Goal: Answer question/provide support: Share knowledge or assist other users

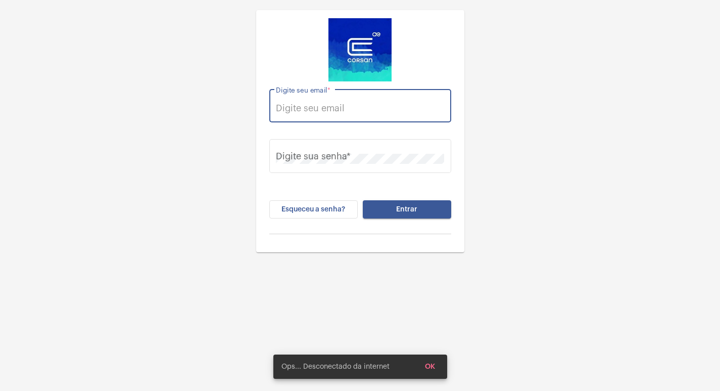
click at [353, 106] on input "Digite seu email *" at bounding box center [360, 108] width 168 height 10
type input "v"
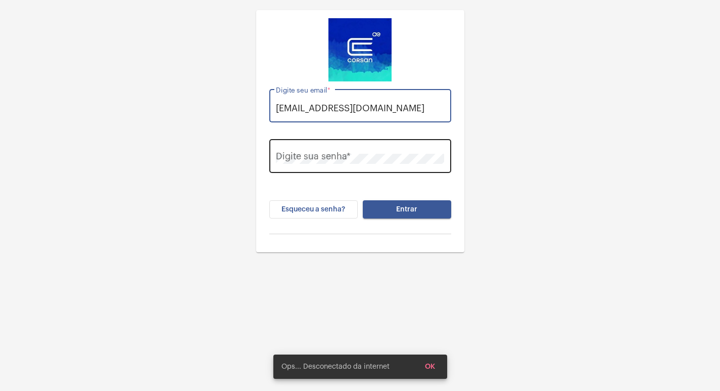
type input "[EMAIL_ADDRESS][DOMAIN_NAME]"
click at [332, 152] on div "Digite sua senha *" at bounding box center [360, 155] width 168 height 36
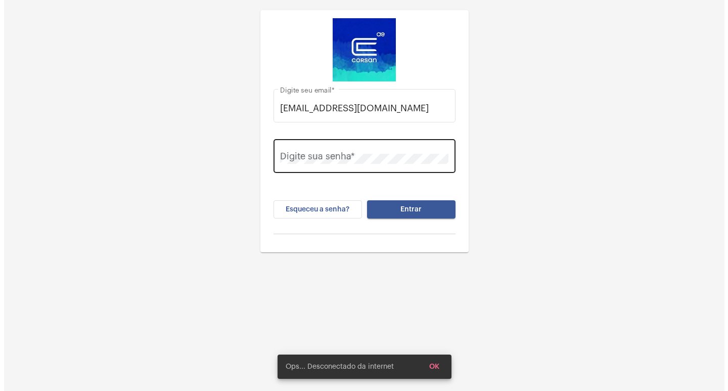
scroll to position [0, 0]
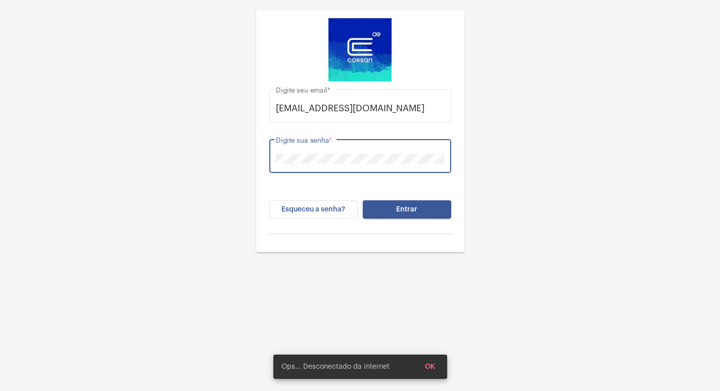
click at [363, 200] on button "Entrar" at bounding box center [407, 209] width 88 height 18
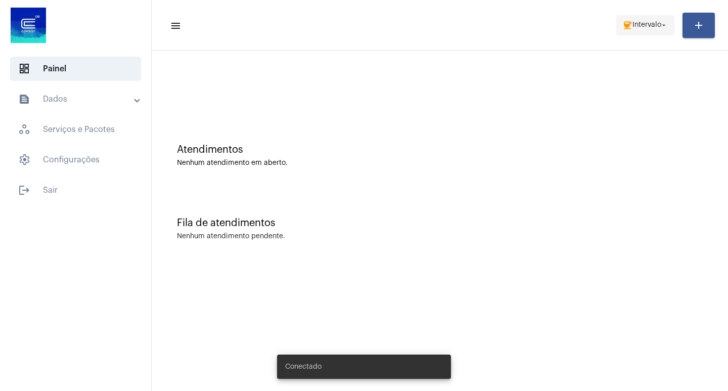
click at [639, 24] on span "Intervalo" at bounding box center [646, 25] width 29 height 7
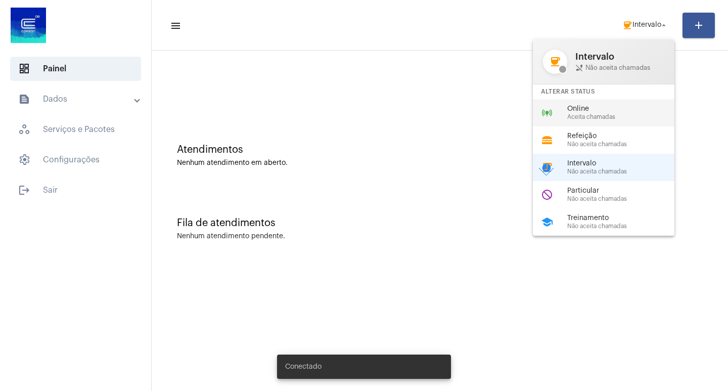
click at [588, 115] on span "Aceita chamadas" at bounding box center [624, 117] width 115 height 7
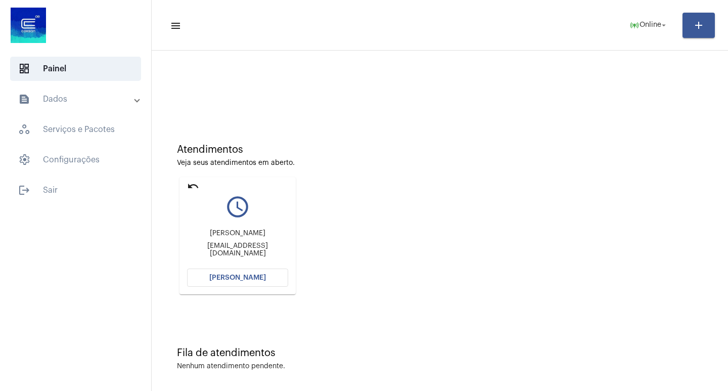
click at [191, 183] on mat-icon "undo" at bounding box center [193, 186] width 12 height 12
click at [197, 184] on mat-icon "undo" at bounding box center [193, 186] width 12 height 12
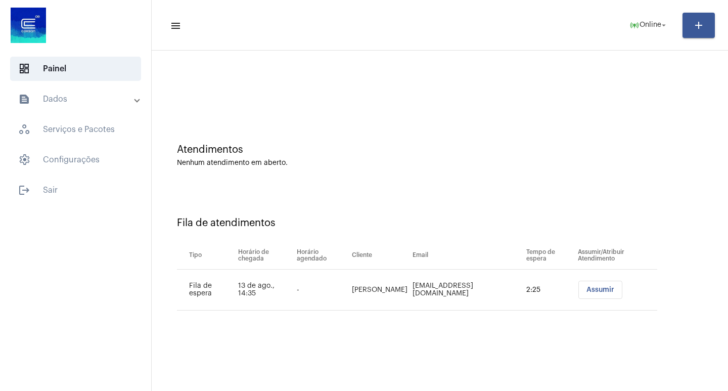
click at [594, 288] on span "Assumir" at bounding box center [600, 289] width 28 height 7
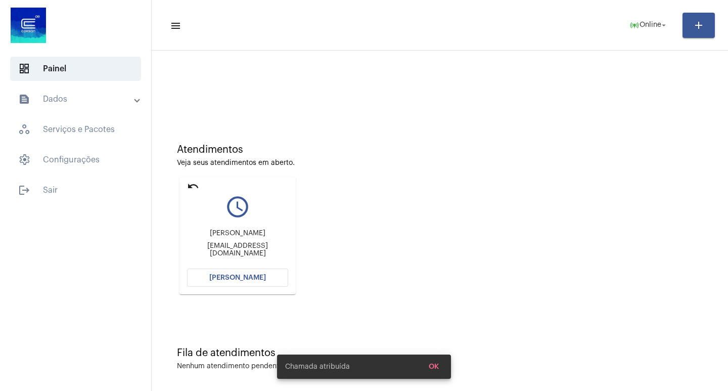
click at [248, 276] on span "[PERSON_NAME]" at bounding box center [237, 277] width 57 height 7
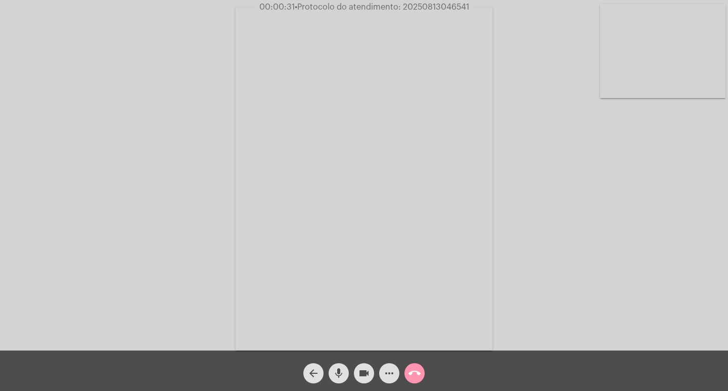
click at [342, 371] on mat-icon "mic" at bounding box center [338, 373] width 12 height 12
click at [356, 372] on button "videocam" at bounding box center [364, 373] width 20 height 20
click at [338, 369] on mat-icon "mic_off" at bounding box center [338, 373] width 12 height 12
drag, startPoint x: 365, startPoint y: 377, endPoint x: 356, endPoint y: 374, distance: 10.2
click at [364, 378] on mat-icon "videocam_off" at bounding box center [364, 373] width 12 height 12
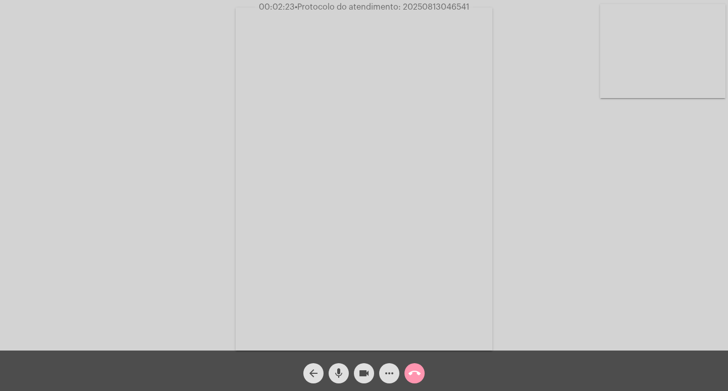
click at [415, 367] on mat-icon "call_end" at bounding box center [414, 373] width 12 height 12
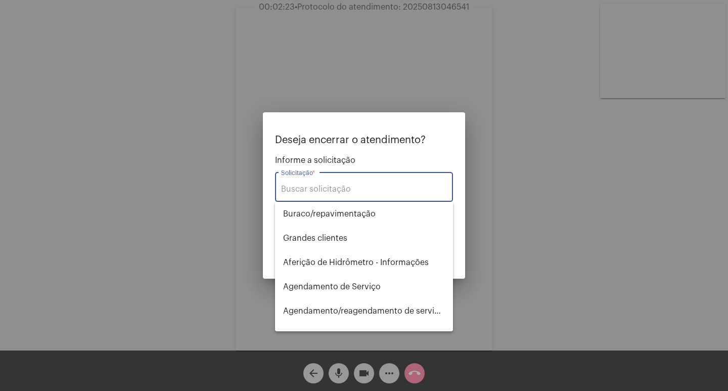
click at [330, 186] on input "Solicitação *" at bounding box center [364, 188] width 166 height 9
type input "o"
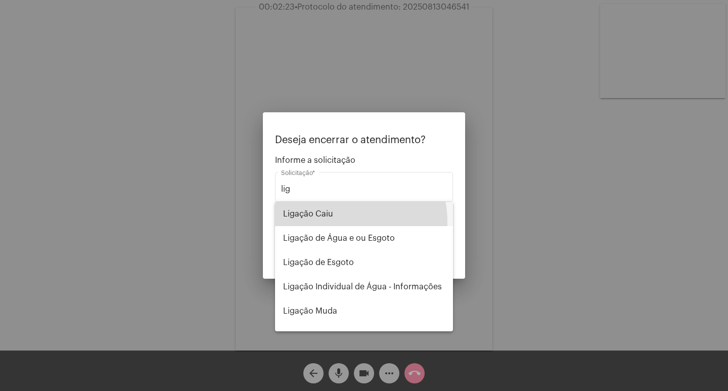
click at [334, 222] on span "Ligação Caiu" at bounding box center [364, 214] width 162 height 24
type input "Ligação Caiu"
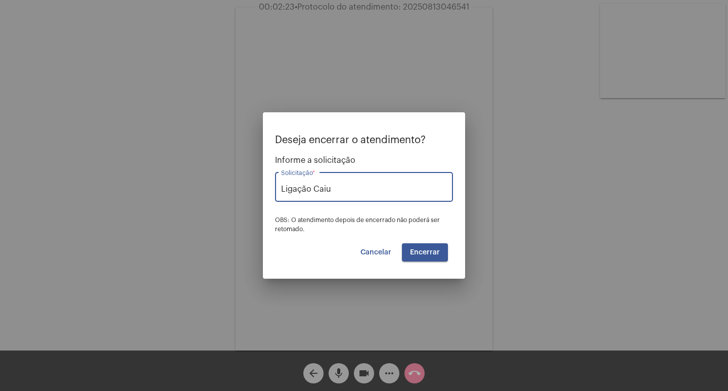
click at [419, 253] on span "Encerrar" at bounding box center [425, 252] width 30 height 7
click at [415, 255] on span "Encerrar" at bounding box center [425, 252] width 30 height 7
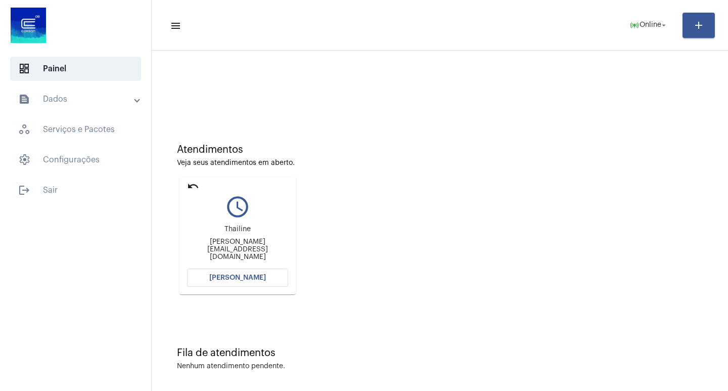
click at [194, 184] on mat-icon "undo" at bounding box center [193, 186] width 12 height 12
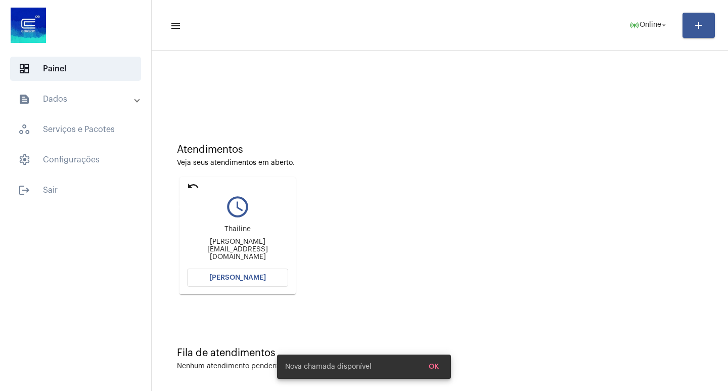
click at [188, 183] on mat-icon "undo" at bounding box center [193, 186] width 12 height 12
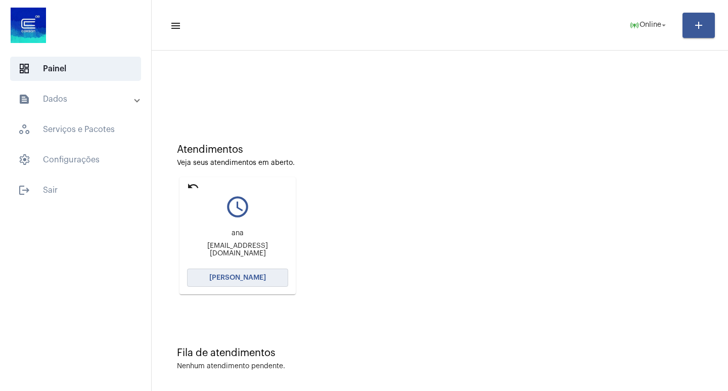
click at [242, 275] on span "[PERSON_NAME]" at bounding box center [237, 277] width 57 height 7
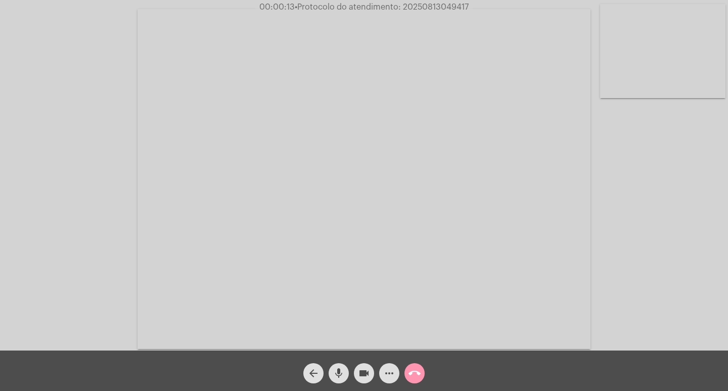
click at [332, 369] on mat-icon "mic" at bounding box center [338, 373] width 12 height 12
click at [362, 372] on mat-icon "videocam" at bounding box center [364, 373] width 12 height 12
click at [339, 369] on mat-icon "mic_off" at bounding box center [338, 373] width 12 height 12
click at [366, 371] on mat-icon "videocam_off" at bounding box center [364, 373] width 12 height 12
click at [347, 373] on button "mic" at bounding box center [338, 373] width 20 height 20
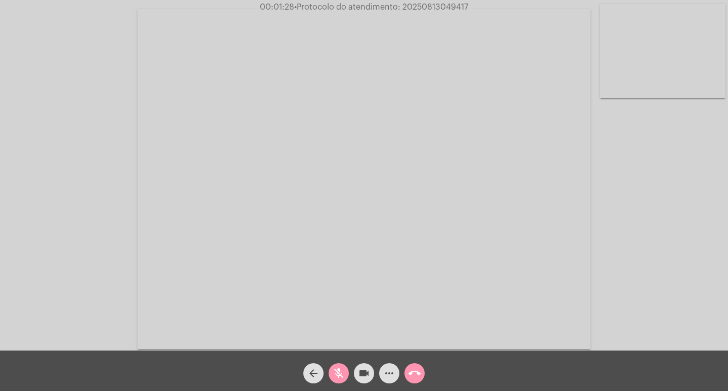
click at [374, 375] on div "videocam" at bounding box center [363, 370] width 25 height 25
click at [366, 375] on mat-icon "videocam" at bounding box center [364, 373] width 12 height 12
click at [338, 374] on mat-icon "mic_off" at bounding box center [338, 373] width 12 height 12
click at [361, 372] on mat-icon "videocam_off" at bounding box center [364, 373] width 12 height 12
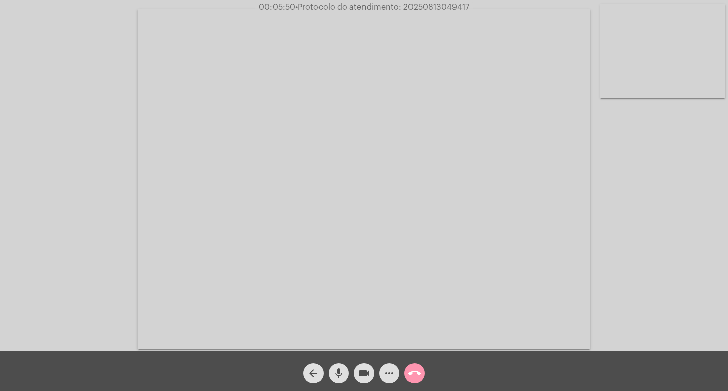
click at [426, 4] on span "• Protocolo do atendimento: 20250813049417" at bounding box center [382, 7] width 174 height 8
click at [405, 378] on button "call_end" at bounding box center [414, 373] width 20 height 20
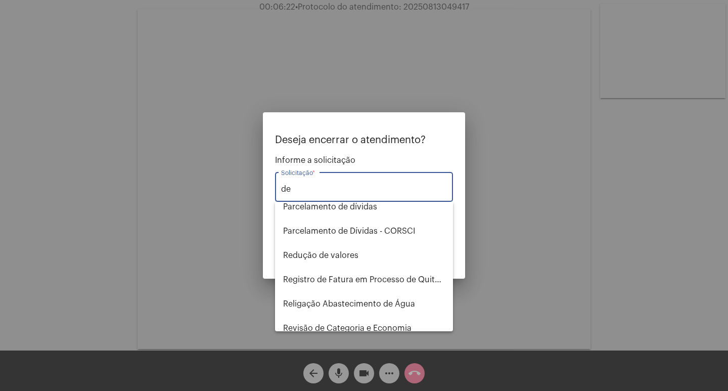
scroll to position [695, 0]
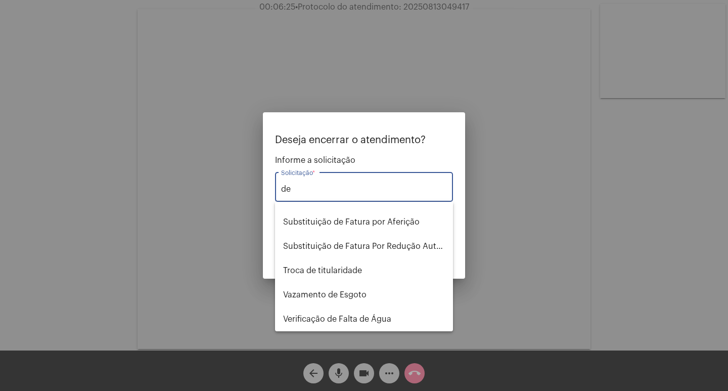
drag, startPoint x: 309, startPoint y: 189, endPoint x: 241, endPoint y: 194, distance: 67.8
click at [241, 194] on div "Deseja encerrar o atendimento? Informe a solicitação de Solicitação * OBS: O at…" at bounding box center [364, 195] width 728 height 391
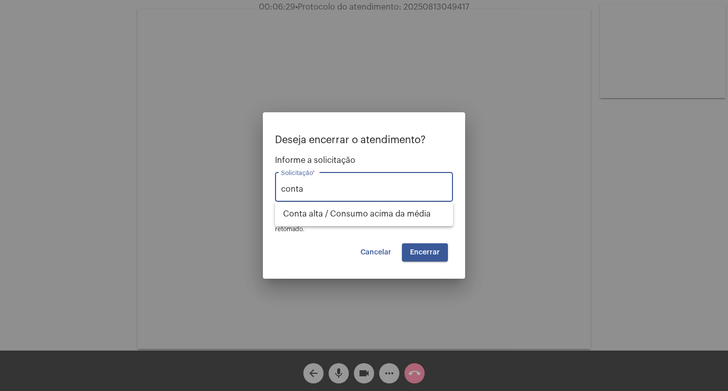
drag, startPoint x: 333, startPoint y: 191, endPoint x: 253, endPoint y: 188, distance: 80.4
click at [253, 188] on div "Deseja encerrar o atendimento? Informe a solicitação conta Solicitação * OBS: O…" at bounding box center [364, 195] width 728 height 391
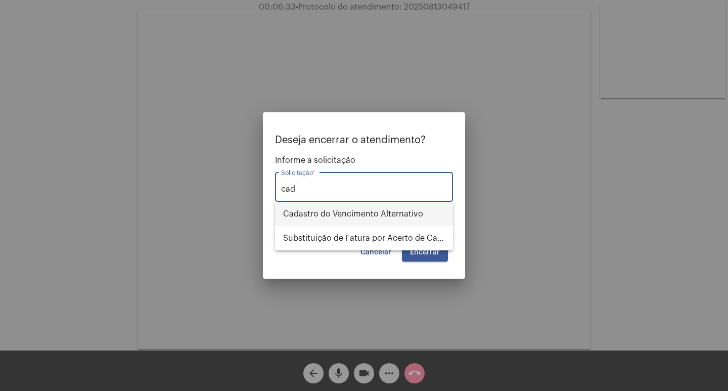
click at [358, 211] on span "Cadastro do Vencimento Alternativo" at bounding box center [364, 214] width 162 height 24
type input "Cadastro do Vencimento Alternativo"
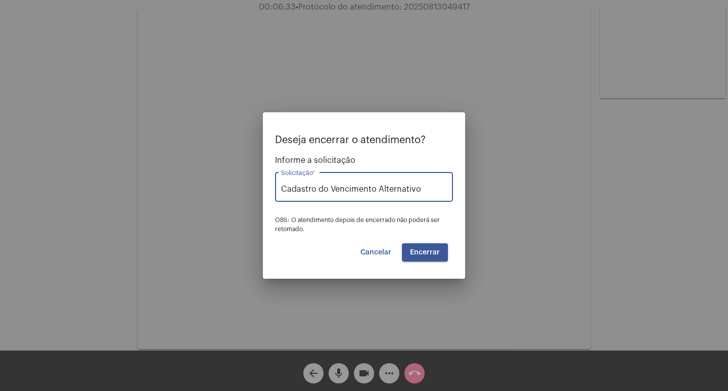
click at [431, 260] on button "Encerrar" at bounding box center [425, 252] width 46 height 18
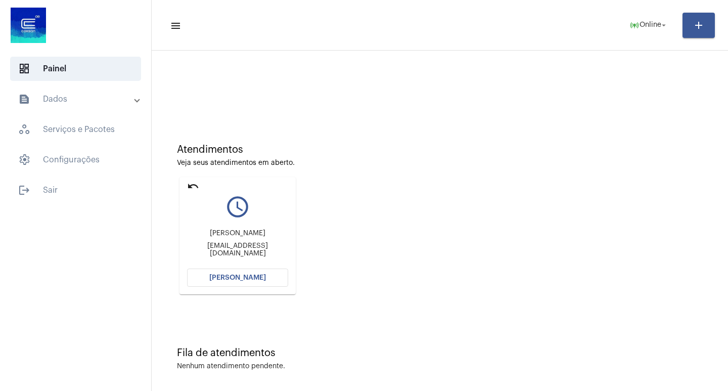
click at [194, 190] on mat-icon "undo" at bounding box center [193, 186] width 12 height 12
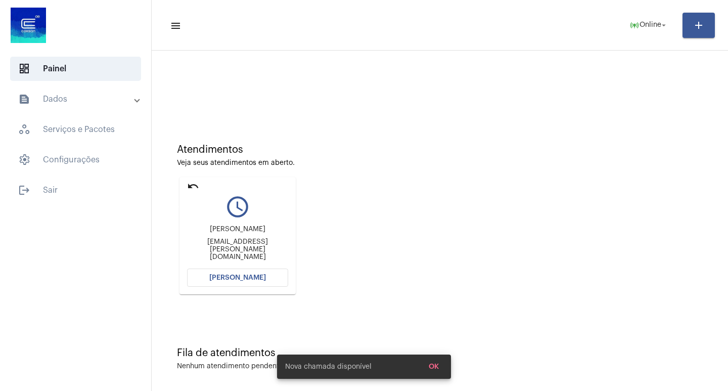
click at [195, 182] on mat-icon "undo" at bounding box center [193, 186] width 12 height 12
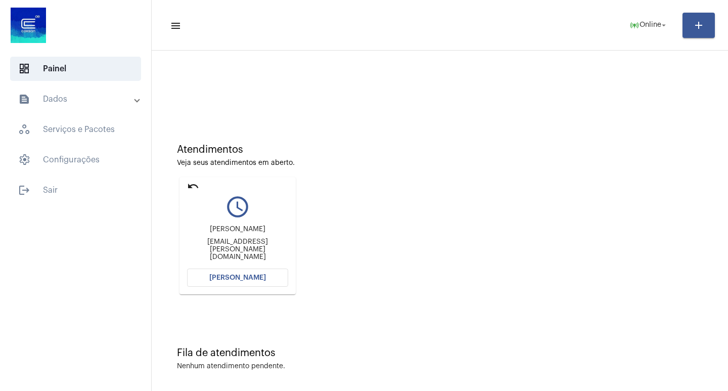
click at [187, 189] on mat-icon "undo" at bounding box center [193, 186] width 12 height 12
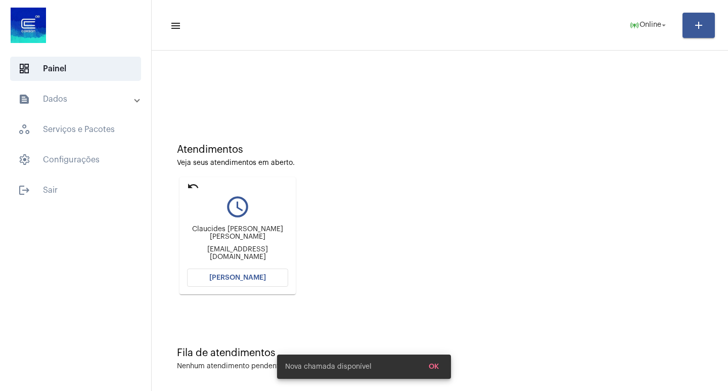
click at [192, 181] on mat-icon "undo" at bounding box center [193, 186] width 12 height 12
click at [189, 185] on mat-icon "undo" at bounding box center [193, 186] width 12 height 12
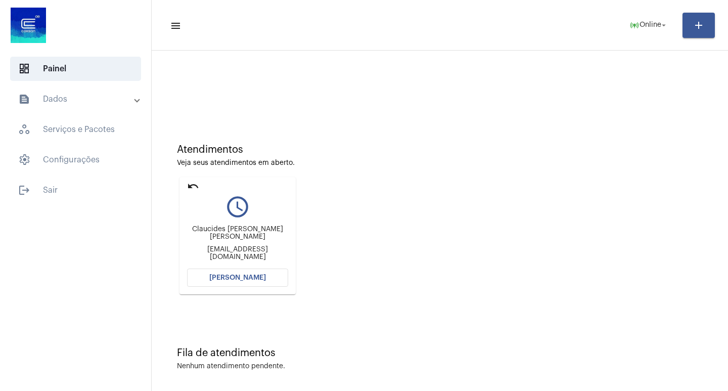
click at [196, 184] on mat-icon "undo" at bounding box center [193, 186] width 12 height 12
click at [192, 185] on mat-icon "undo" at bounding box center [193, 186] width 12 height 12
drag, startPoint x: 193, startPoint y: 189, endPoint x: 192, endPoint y: 199, distance: 9.6
click at [192, 199] on body "dashboard Painel text_snippet_outlined Dados history_outlined Histórico schedul…" at bounding box center [364, 195] width 728 height 391
click at [196, 188] on mat-icon "undo" at bounding box center [193, 186] width 12 height 12
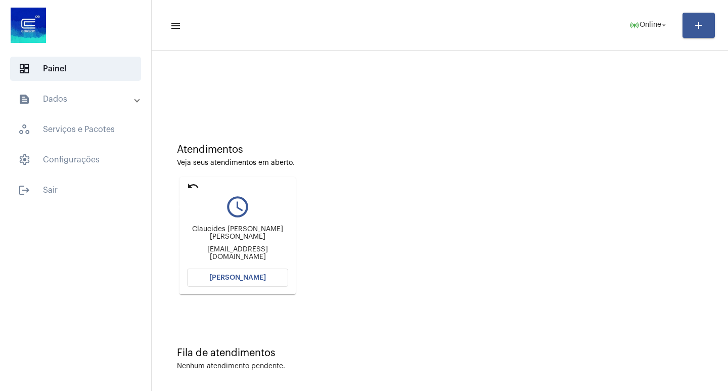
click at [192, 187] on mat-icon "undo" at bounding box center [193, 186] width 12 height 12
click at [191, 184] on mat-icon "undo" at bounding box center [193, 186] width 12 height 12
click at [188, 188] on mat-icon "undo" at bounding box center [193, 186] width 12 height 12
click at [191, 192] on mat-icon "undo" at bounding box center [193, 186] width 12 height 12
click at [197, 186] on mat-icon "undo" at bounding box center [193, 186] width 12 height 12
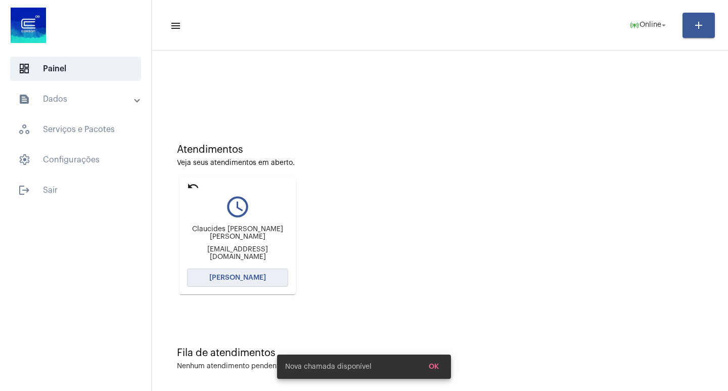
click at [249, 282] on button "[PERSON_NAME]" at bounding box center [237, 277] width 101 height 18
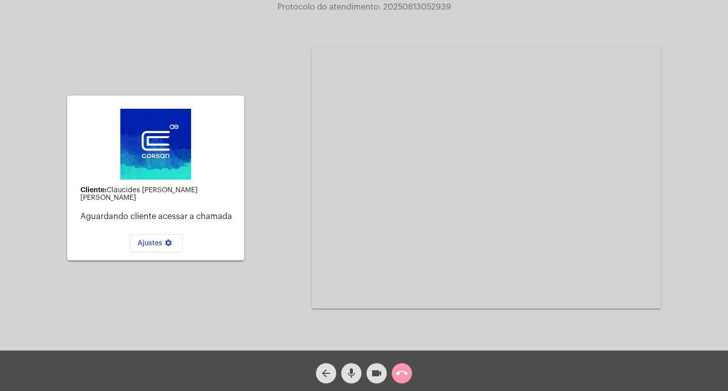
click at [395, 380] on button "call_end" at bounding box center [402, 373] width 20 height 20
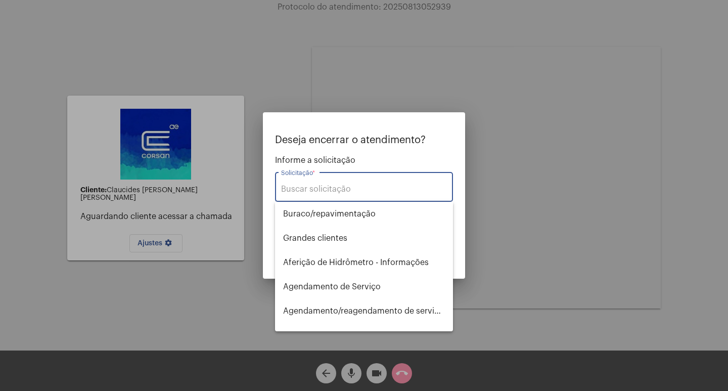
click at [372, 185] on input "Solicitação *" at bounding box center [364, 188] width 166 height 9
click at [372, 185] on input "liga" at bounding box center [364, 188] width 166 height 9
click at [334, 185] on input "liga" at bounding box center [364, 188] width 166 height 9
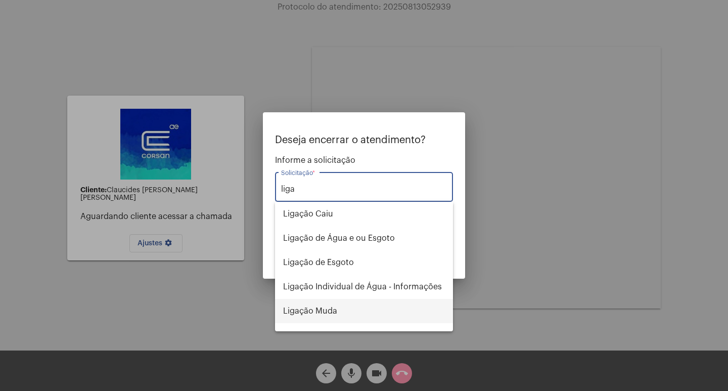
click at [319, 309] on span "Ligação Muda" at bounding box center [364, 311] width 162 height 24
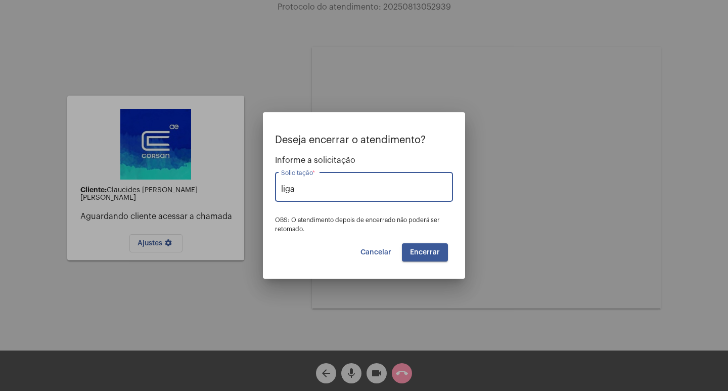
type input "Ligação Muda"
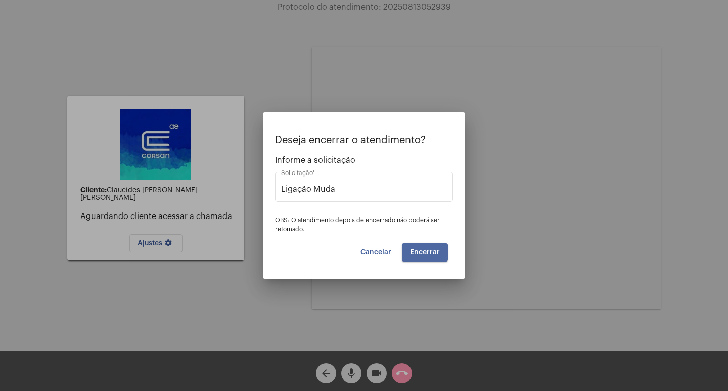
click at [431, 250] on span "Encerrar" at bounding box center [425, 252] width 30 height 7
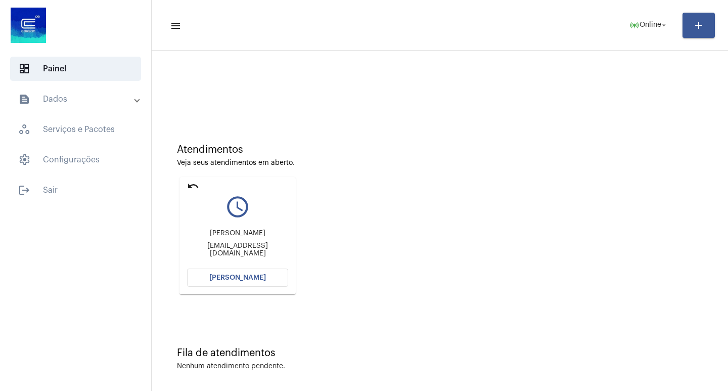
click at [189, 182] on mat-icon "undo" at bounding box center [193, 186] width 12 height 12
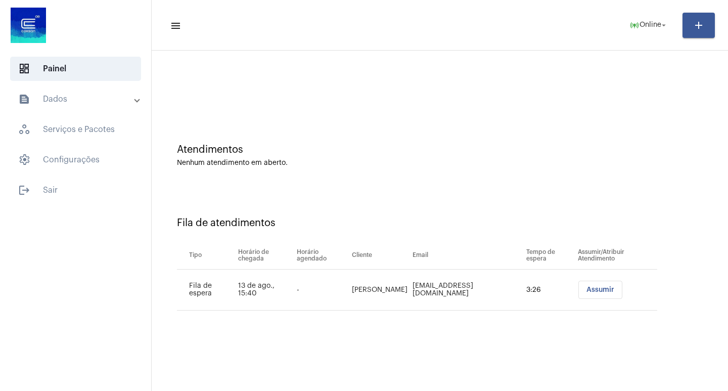
click at [603, 288] on span "Assumir" at bounding box center [600, 289] width 28 height 7
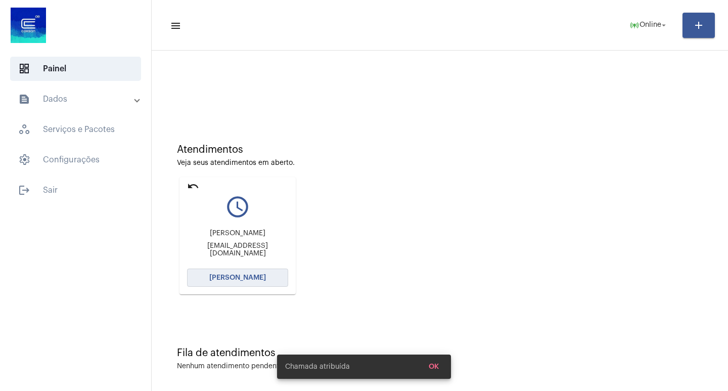
click at [247, 280] on span "[PERSON_NAME]" at bounding box center [237, 277] width 57 height 7
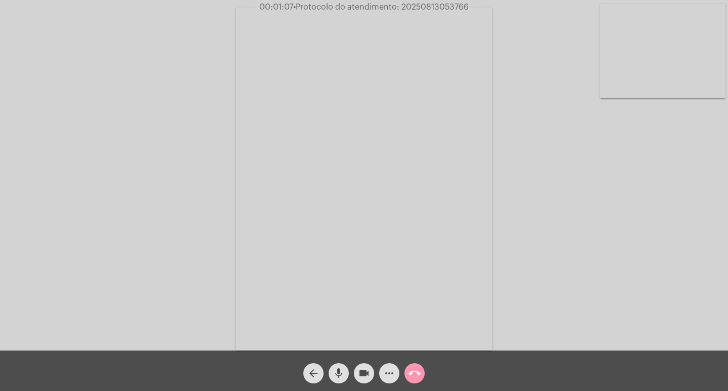
click at [393, 374] on mat-icon "more_horiz" at bounding box center [389, 373] width 12 height 12
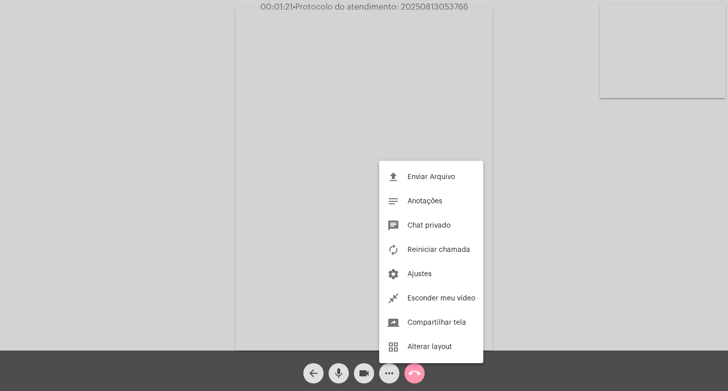
click at [133, 186] on div at bounding box center [364, 195] width 728 height 391
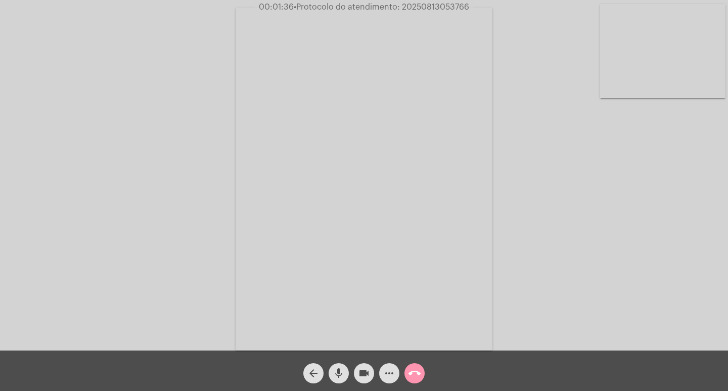
click at [388, 375] on mat-icon "more_horiz" at bounding box center [389, 373] width 12 height 12
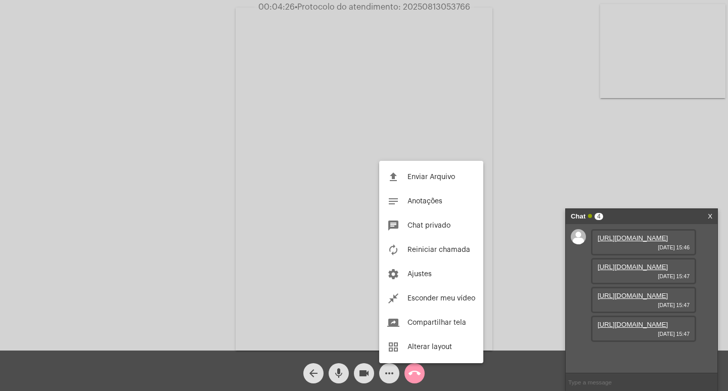
scroll to position [60, 0]
click at [514, 220] on div at bounding box center [364, 195] width 728 height 391
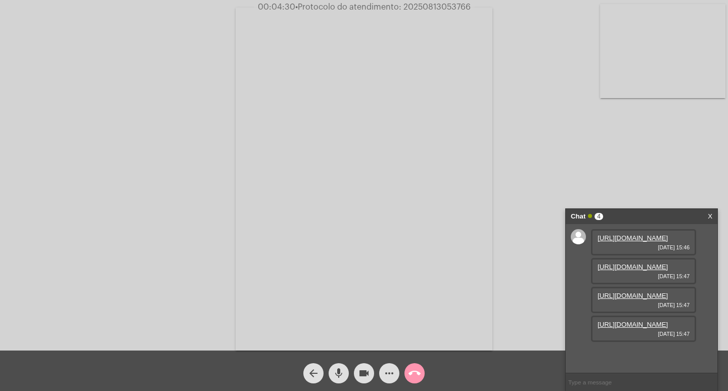
scroll to position [0, 0]
click at [637, 242] on link "[URL][DOMAIN_NAME]" at bounding box center [632, 238] width 70 height 8
click at [649, 242] on link "[URL][DOMAIN_NAME]" at bounding box center [632, 238] width 70 height 8
click at [631, 263] on link "[URL][DOMAIN_NAME]" at bounding box center [632, 267] width 70 height 8
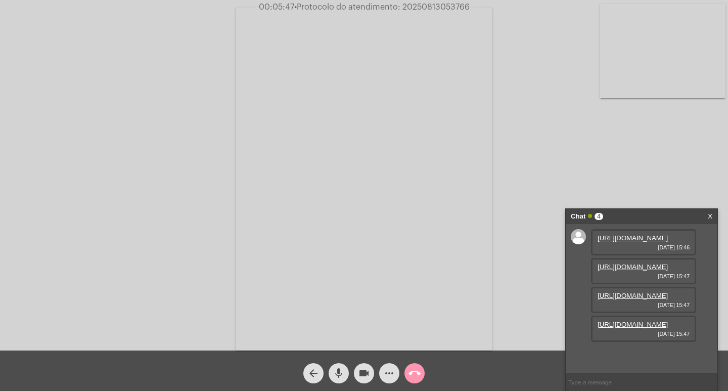
click at [617, 292] on link "[URL][DOMAIN_NAME]" at bounding box center [632, 296] width 70 height 8
click at [605, 328] on link "[URL][DOMAIN_NAME]" at bounding box center [632, 324] width 70 height 8
click at [628, 349] on link "[URL][DOMAIN_NAME]" at bounding box center [632, 353] width 70 height 8
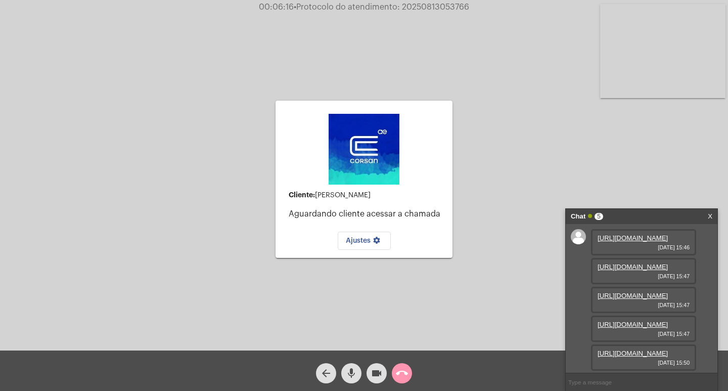
click at [509, 206] on div "Cliente: [PERSON_NAME] Aguardando cliente acessar a chamada Ajustes settings Ac…" at bounding box center [364, 178] width 726 height 350
click at [628, 214] on div "Chat 5" at bounding box center [630, 216] width 120 height 15
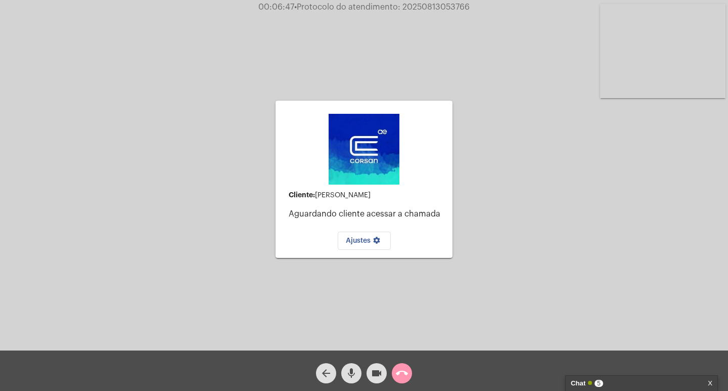
click at [403, 378] on mat-icon "call_end" at bounding box center [402, 373] width 12 height 12
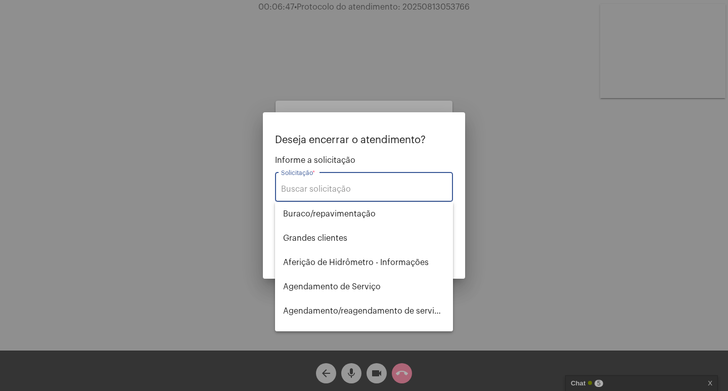
click at [335, 182] on div "Solicitação *" at bounding box center [364, 186] width 166 height 32
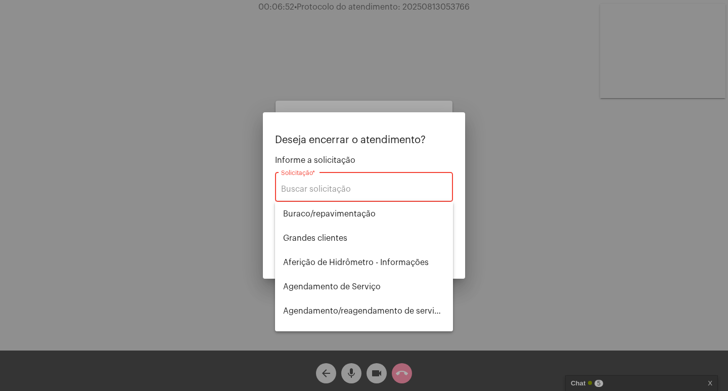
click at [330, 186] on input "Solicitação *" at bounding box center [364, 188] width 166 height 9
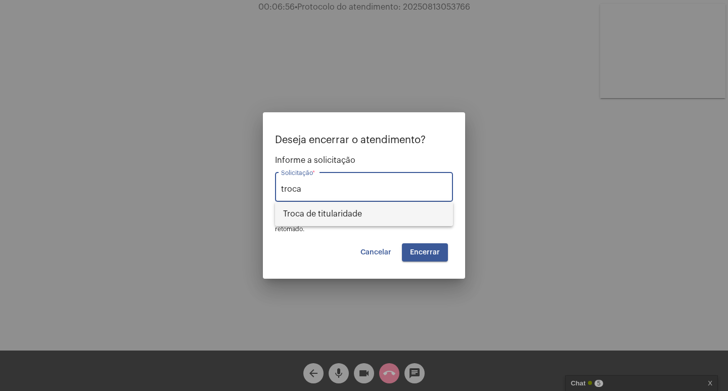
click at [336, 209] on span "Troca de titularidade" at bounding box center [364, 214] width 162 height 24
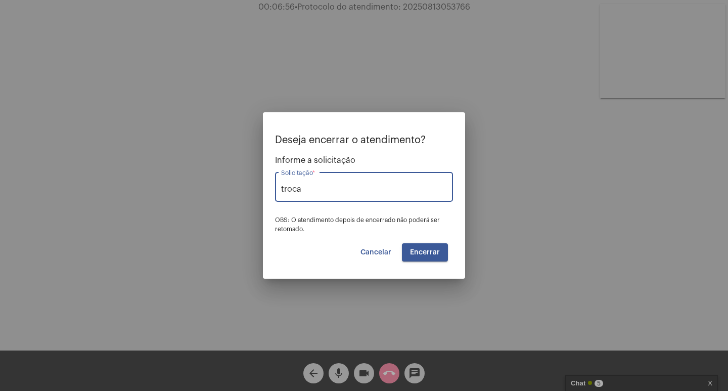
type input "Troca de titularidade"
click at [420, 256] on button "Encerrar" at bounding box center [425, 252] width 46 height 18
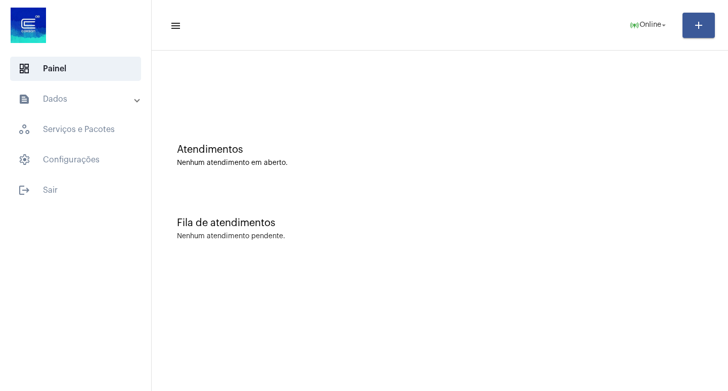
click at [60, 103] on mat-panel-title "text_snippet_outlined Dados" at bounding box center [76, 99] width 117 height 12
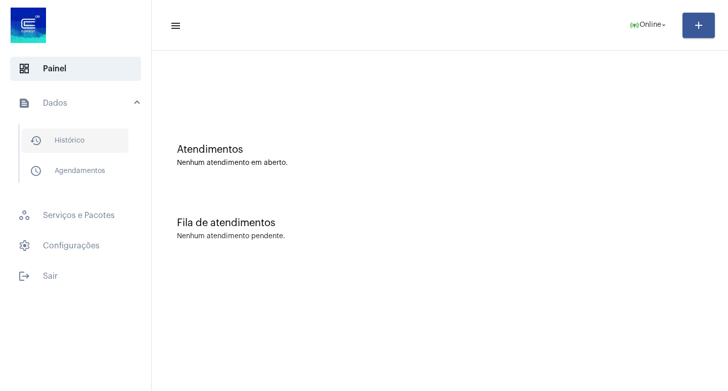
click at [80, 137] on span "history_outlined Histórico" at bounding box center [75, 140] width 107 height 24
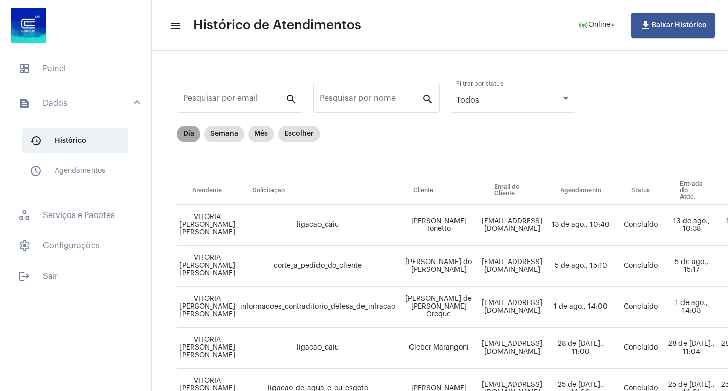
click at [187, 132] on mat-chip "Dia" at bounding box center [188, 134] width 23 height 16
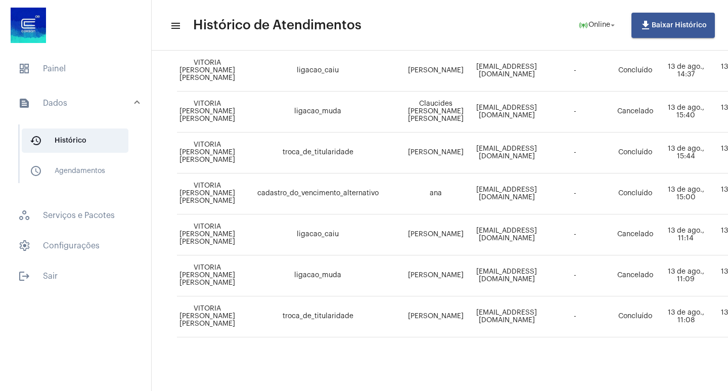
scroll to position [612, 0]
click at [519, 339] on div "Items per page: 18 1 - 18 de 18" at bounding box center [644, 351] width 934 height 28
drag, startPoint x: 436, startPoint y: 378, endPoint x: 488, endPoint y: 380, distance: 51.6
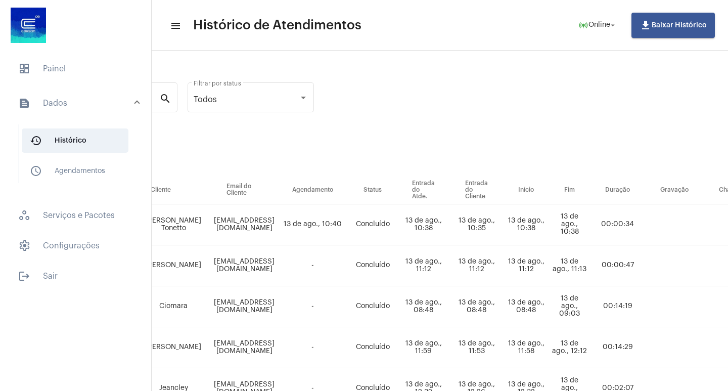
scroll to position [0, 262]
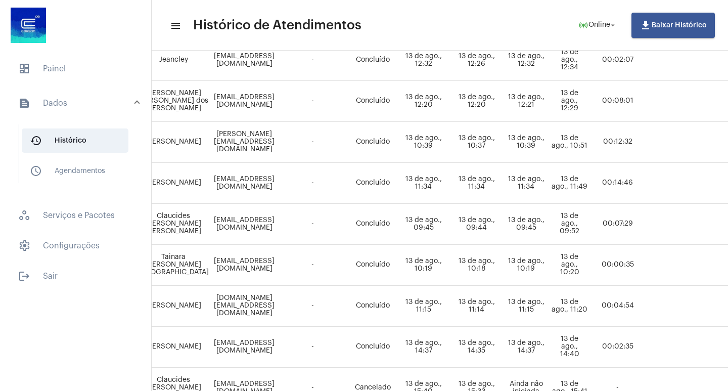
drag, startPoint x: 514, startPoint y: 382, endPoint x: 423, endPoint y: 386, distance: 90.5
click at [423, 386] on mat-sidenav-content "menu Histórico de Atendimentos online_prediction Online arrow_drop_down file_do…" at bounding box center [440, 195] width 576 height 391
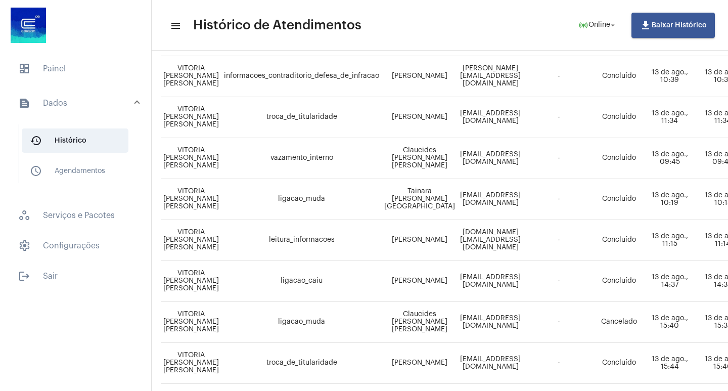
scroll to position [394, 0]
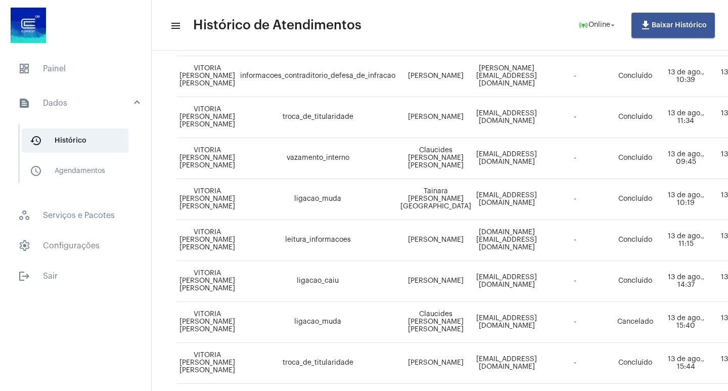
click at [356, 49] on mat-toolbar "menu Histórico de Atendimentos online_prediction Online arrow_drop_down file_do…" at bounding box center [440, 25] width 576 height 51
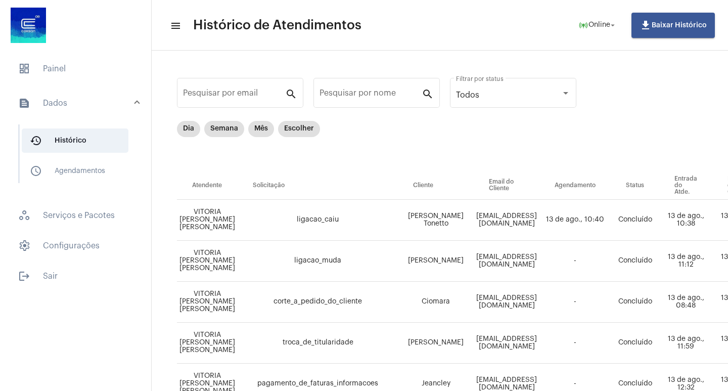
scroll to position [0, 0]
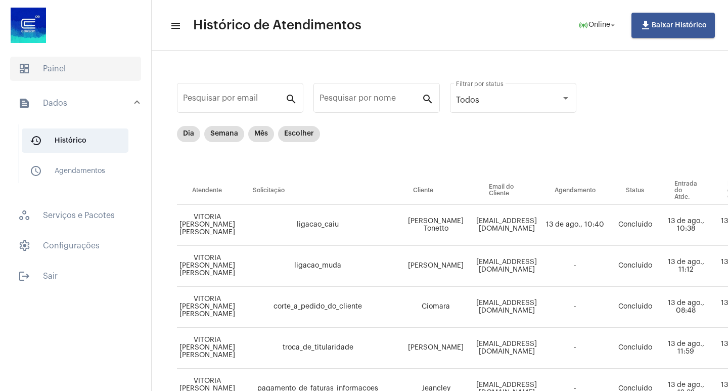
click at [66, 66] on span "dashboard Painel" at bounding box center [75, 69] width 131 height 24
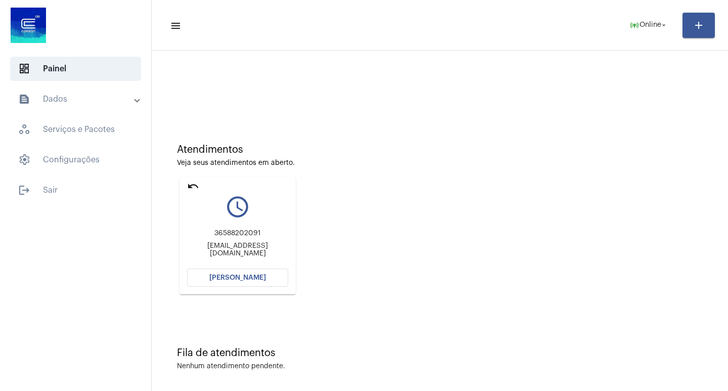
click at [220, 280] on span "[PERSON_NAME]" at bounding box center [237, 277] width 57 height 7
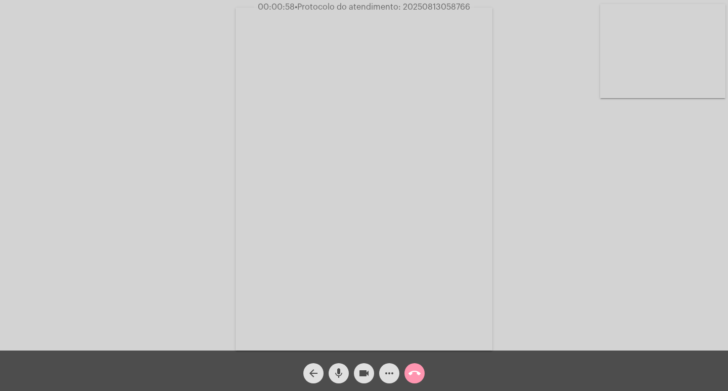
click at [660, 297] on div "Acessando Câmera e Microfone..." at bounding box center [364, 178] width 726 height 350
click at [392, 376] on mat-icon "more_horiz" at bounding box center [389, 373] width 12 height 12
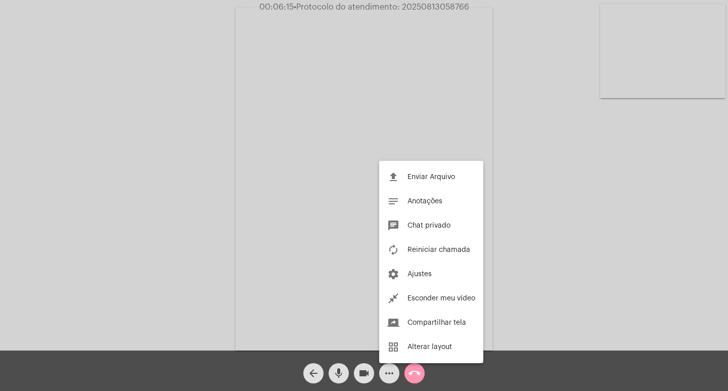
click at [502, 156] on div at bounding box center [364, 195] width 728 height 391
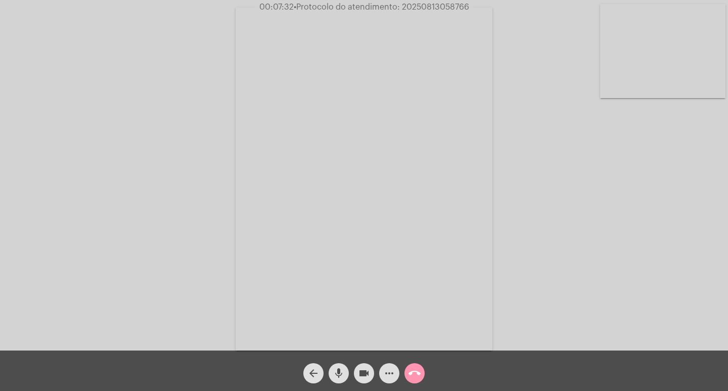
click at [412, 6] on span "• Protocolo do atendimento: 20250813058766" at bounding box center [381, 7] width 175 height 8
click at [361, 374] on mat-icon "videocam" at bounding box center [364, 373] width 12 height 12
click at [359, 374] on mat-icon "videocam_off" at bounding box center [364, 373] width 12 height 12
click at [359, 374] on mat-icon "videocam" at bounding box center [364, 373] width 12 height 12
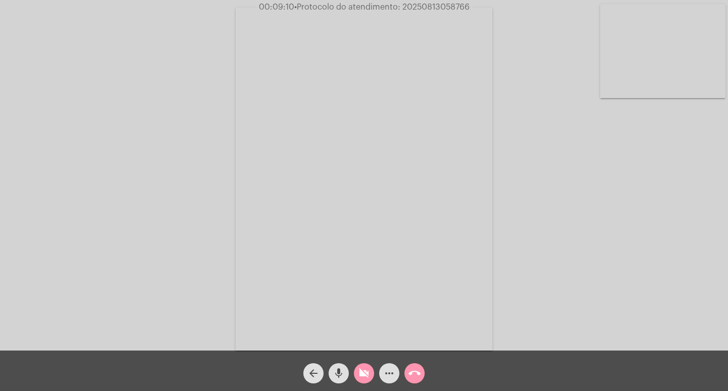
click at [334, 363] on span "mic" at bounding box center [338, 373] width 12 height 20
click at [340, 363] on span "mic_off" at bounding box center [338, 373] width 12 height 20
click at [358, 374] on mat-icon "videocam_off" at bounding box center [364, 373] width 12 height 12
click at [564, 242] on div "Acessando Câmera e Microfone..." at bounding box center [364, 178] width 726 height 350
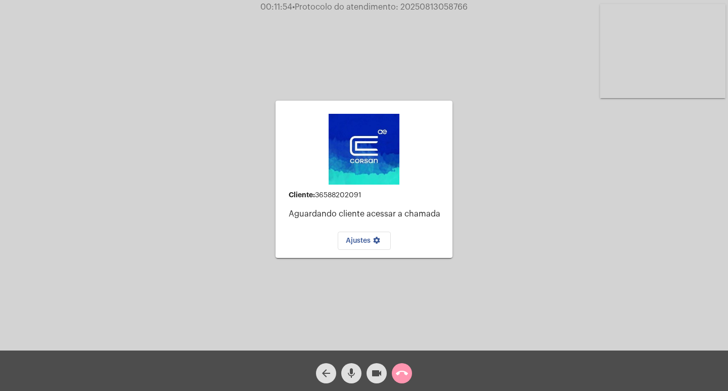
click at [411, 369] on button "call_end" at bounding box center [402, 373] width 20 height 20
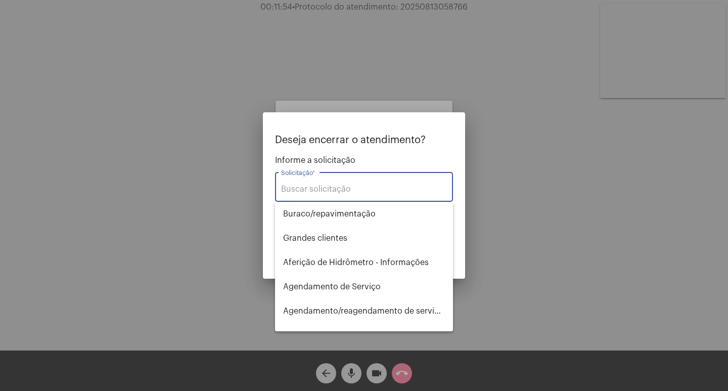
click at [331, 193] on input "Solicitação *" at bounding box center [364, 188] width 166 height 9
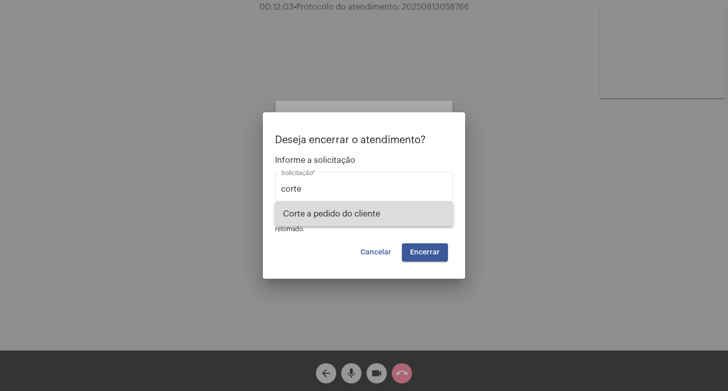
click at [342, 208] on span "Corte a pedido do cliente" at bounding box center [364, 214] width 162 height 24
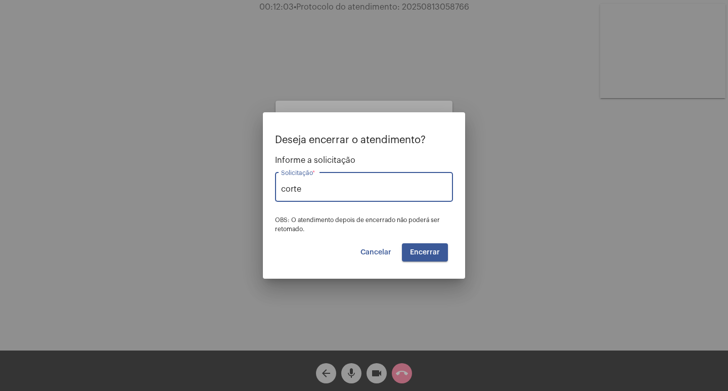
type input "Corte a pedido do cliente"
click at [424, 255] on span "Encerrar" at bounding box center [425, 252] width 30 height 7
click at [418, 254] on span "Encerrar" at bounding box center [425, 252] width 30 height 7
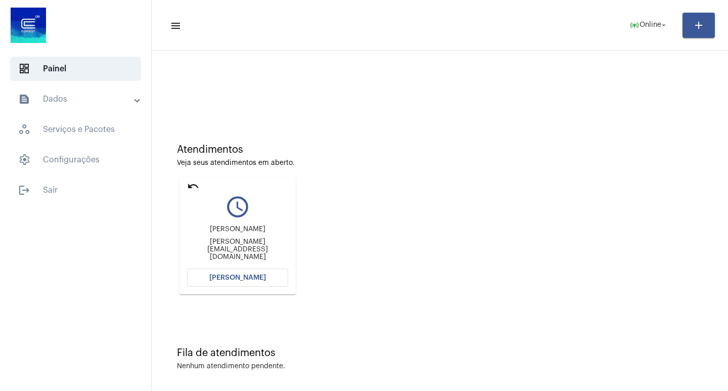
click at [192, 184] on mat-icon "undo" at bounding box center [193, 186] width 12 height 12
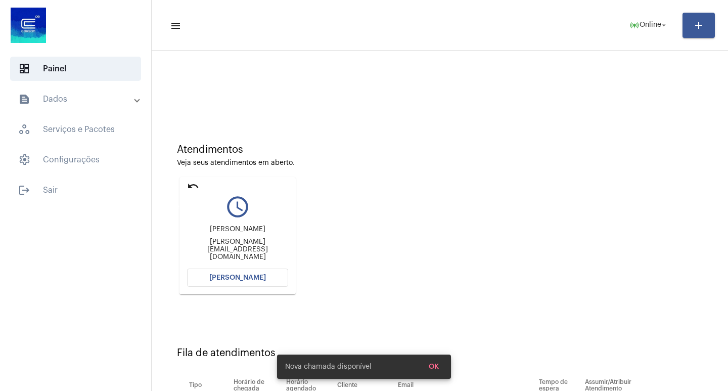
click at [192, 184] on mat-icon "undo" at bounding box center [193, 186] width 12 height 12
click at [196, 179] on mat-card "undo query_builder Alexandre [EMAIL_ADDRESS][PERSON_NAME][DOMAIN_NAME] [PERSON_…" at bounding box center [237, 235] width 116 height 117
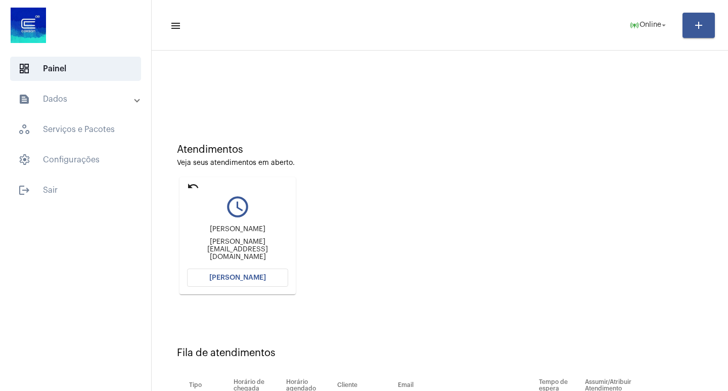
click at [195, 183] on mat-icon "undo" at bounding box center [193, 186] width 12 height 12
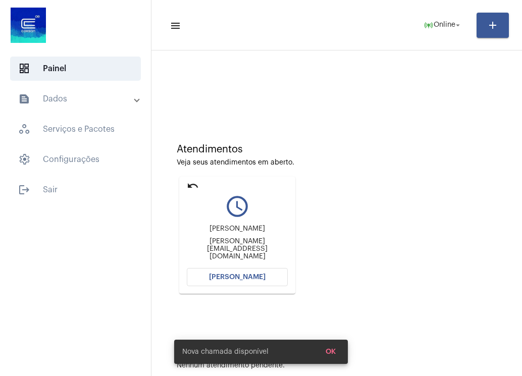
click at [191, 191] on mat-icon "undo" at bounding box center [193, 186] width 12 height 12
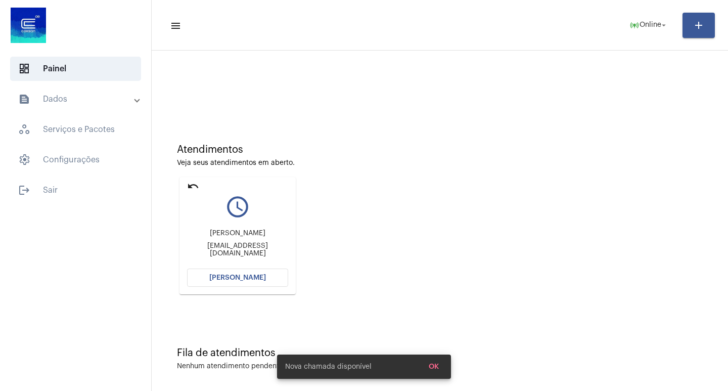
click at [189, 176] on div "undo query_builder [PERSON_NAME] [EMAIL_ADDRESS][DOMAIN_NAME] [PERSON_NAME]" at bounding box center [237, 235] width 121 height 122
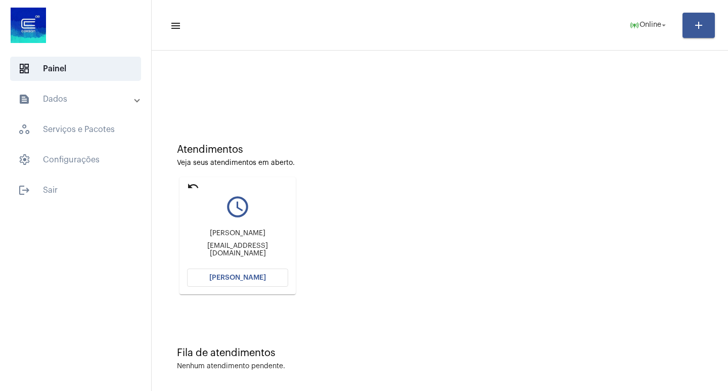
click at [189, 182] on mat-icon "undo" at bounding box center [193, 186] width 12 height 12
